Goal: Find specific page/section: Find specific page/section

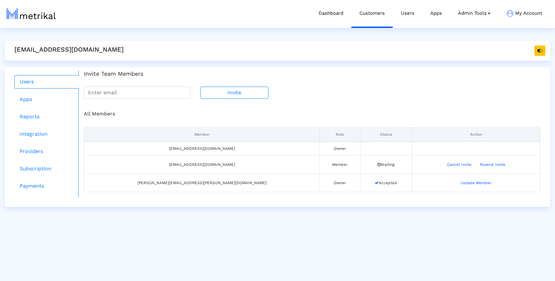
click at [379, 13] on link "Customers" at bounding box center [371, 13] width 41 height 27
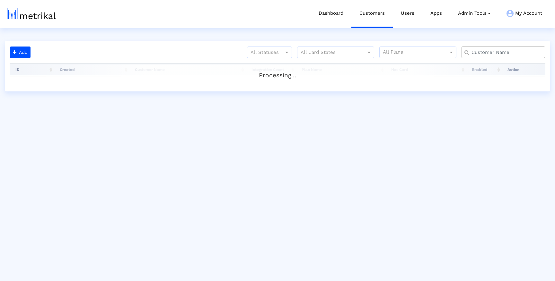
click at [483, 50] on input "text" at bounding box center [504, 52] width 75 height 7
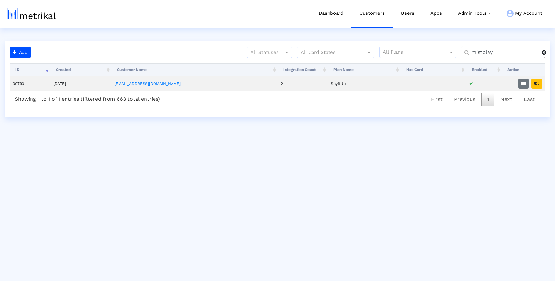
type input "mistplay"
click at [141, 82] on link "[EMAIL_ADDRESS][DOMAIN_NAME]" at bounding box center [147, 84] width 66 height 4
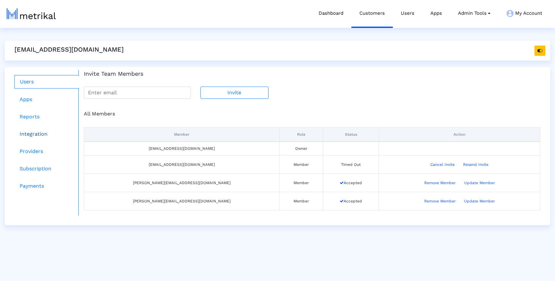
click at [34, 130] on link "Integration" at bounding box center [46, 134] width 65 height 13
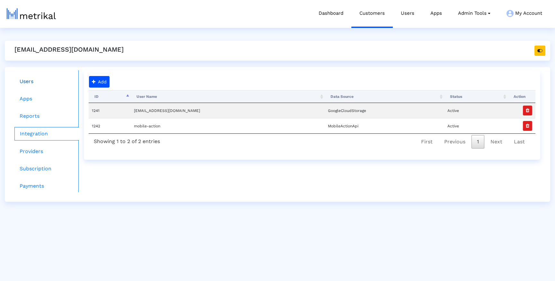
click at [28, 81] on link "Users" at bounding box center [46, 81] width 65 height 13
